Goal: Transaction & Acquisition: Purchase product/service

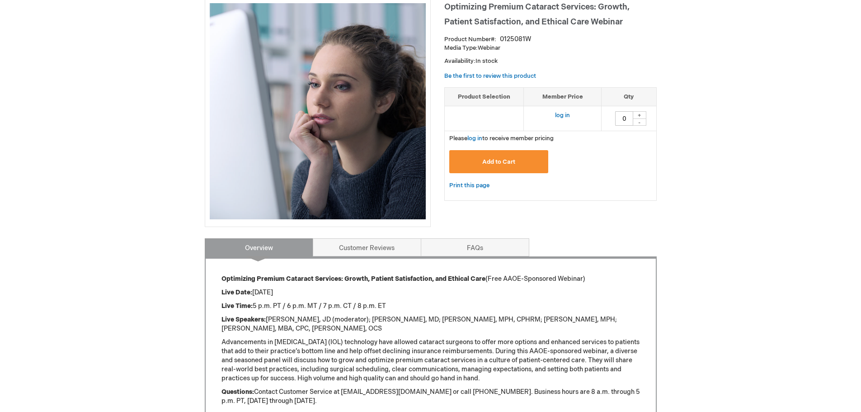
click at [641, 115] on div "+" at bounding box center [640, 115] width 14 height 8
type input "1"
click at [508, 162] on span "Add to Cart" at bounding box center [498, 161] width 33 height 7
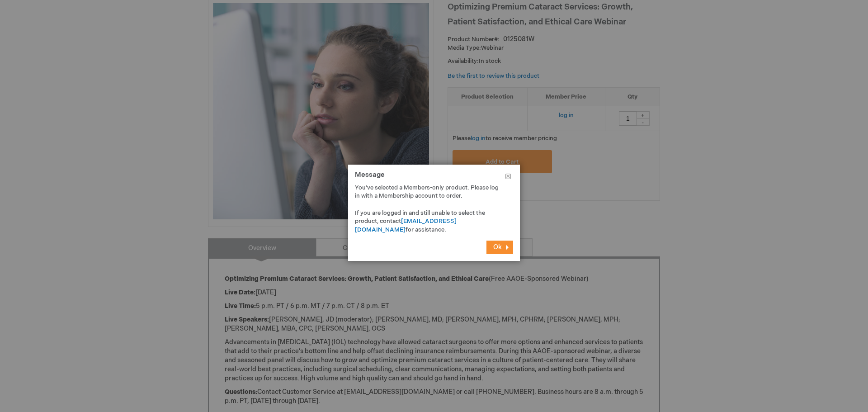
click at [498, 247] on span "Ok" at bounding box center [497, 247] width 9 height 8
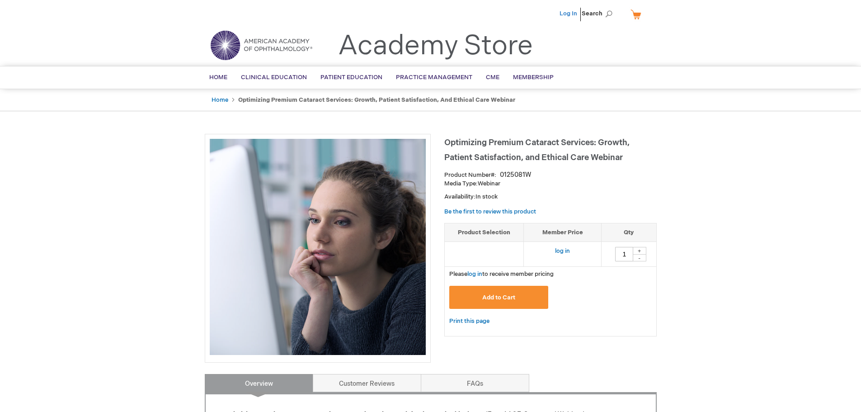
click at [566, 13] on link "Log In" at bounding box center [569, 13] width 18 height 7
click at [638, 250] on div "+" at bounding box center [640, 251] width 14 height 8
type input "1"
click at [474, 289] on button "Add to Cart" at bounding box center [498, 297] width 99 height 23
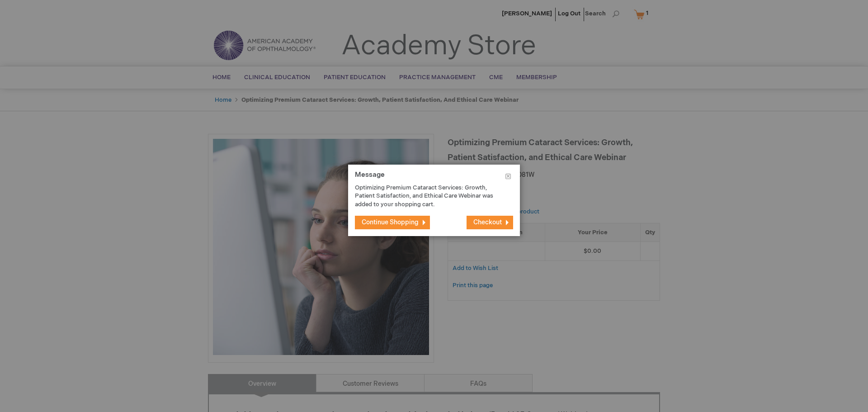
click at [490, 220] on span "Checkout" at bounding box center [487, 222] width 28 height 8
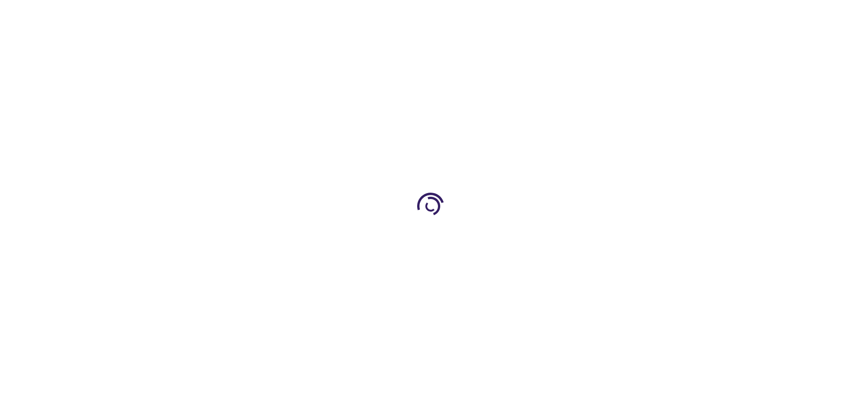
select select "US"
select select "43"
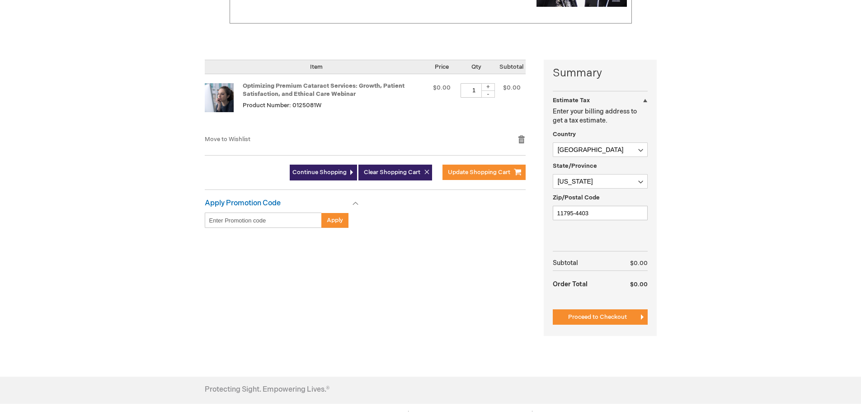
scroll to position [181, 0]
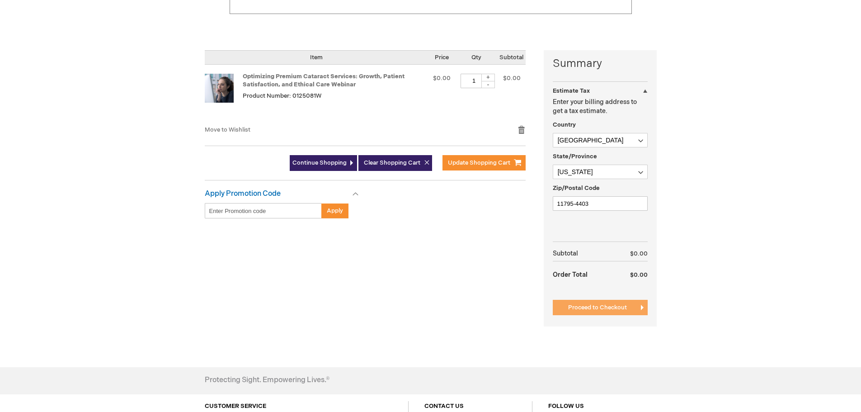
click at [592, 305] on span "Proceed to Checkout" at bounding box center [597, 307] width 59 height 7
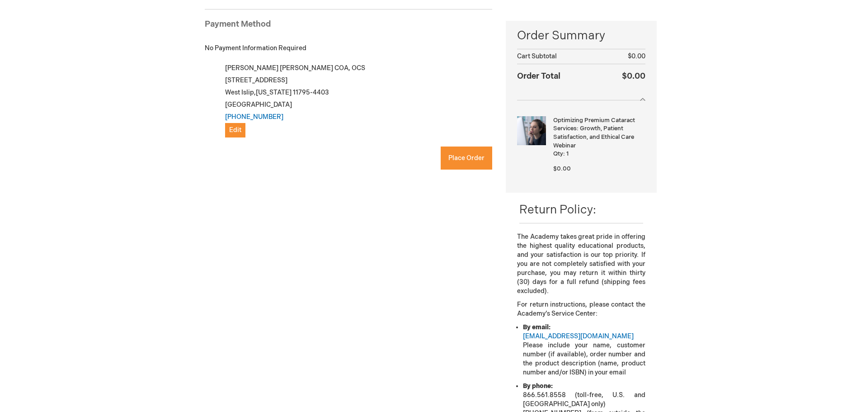
checkbox input "true"
click at [456, 157] on span "Place Order" at bounding box center [467, 158] width 36 height 8
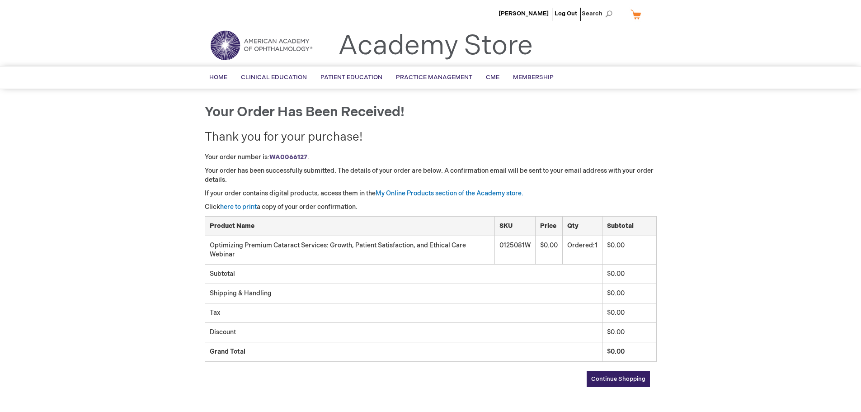
click at [624, 379] on span "Continue Shopping" at bounding box center [618, 378] width 54 height 7
